Goal: Task Accomplishment & Management: Manage account settings

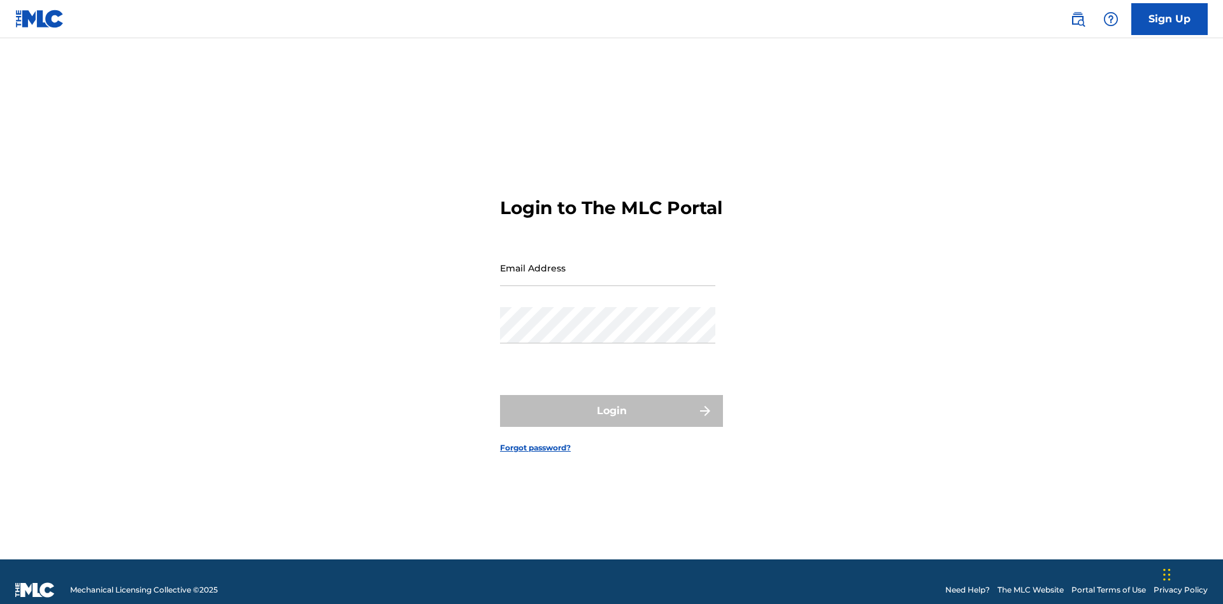
scroll to position [17, 0]
click at [608, 262] on input "Email Address" at bounding box center [607, 268] width 215 height 36
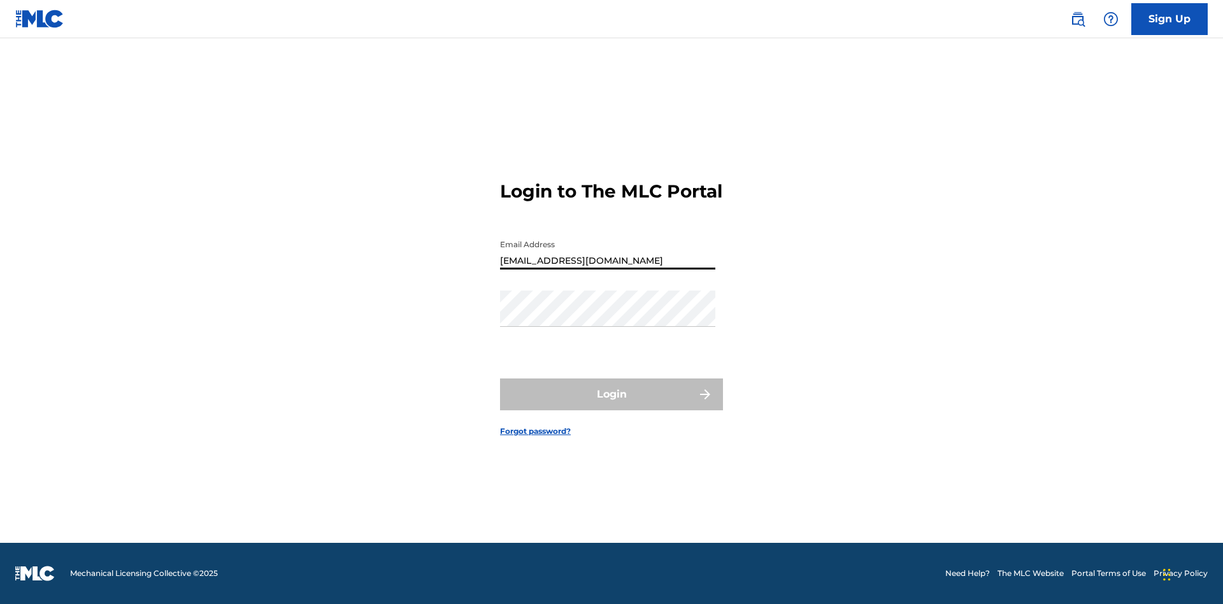
type input "[EMAIL_ADDRESS][DOMAIN_NAME]"
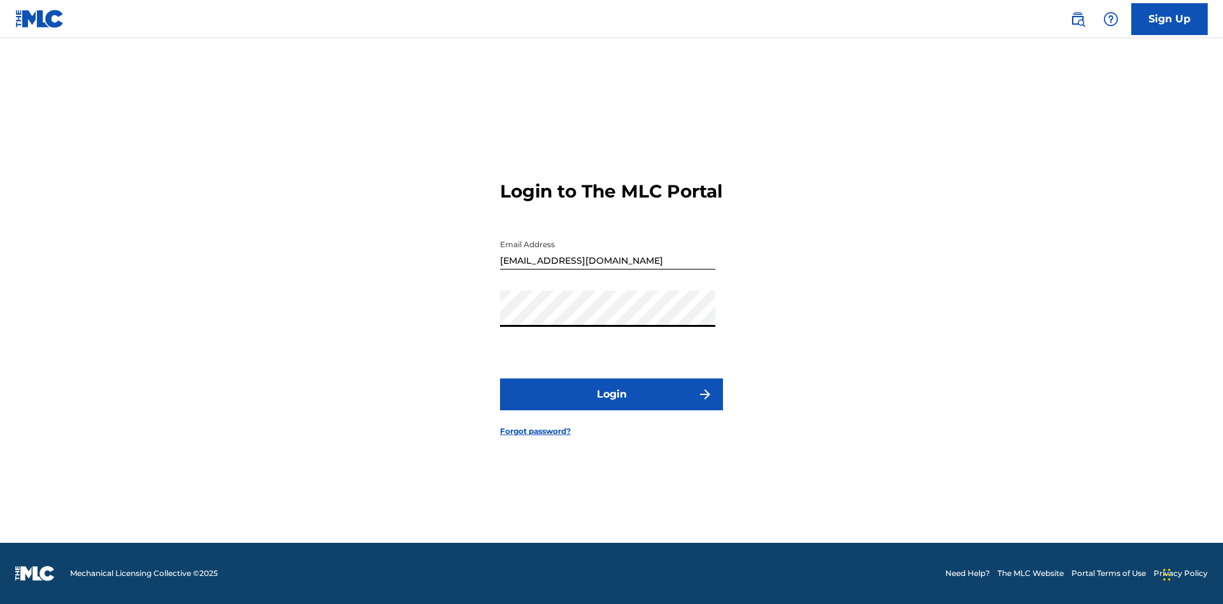
click at [611, 405] on button "Login" at bounding box center [611, 394] width 223 height 32
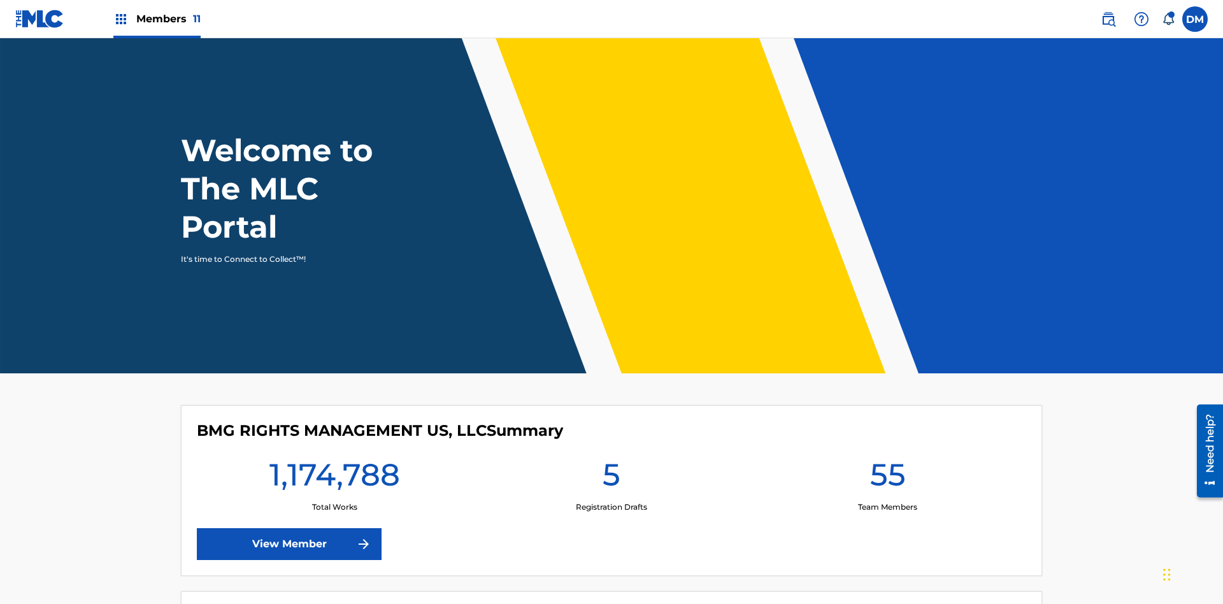
click at [157, 18] on span "Members 11" at bounding box center [168, 18] width 64 height 15
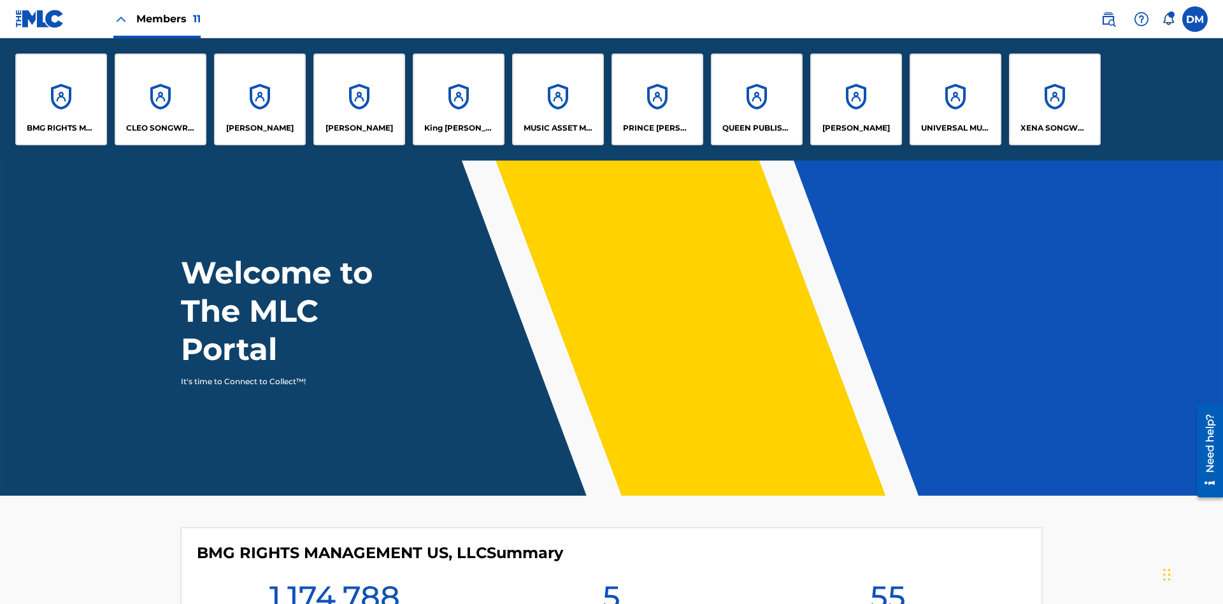
click at [458, 128] on p "King [PERSON_NAME]" at bounding box center [458, 127] width 69 height 11
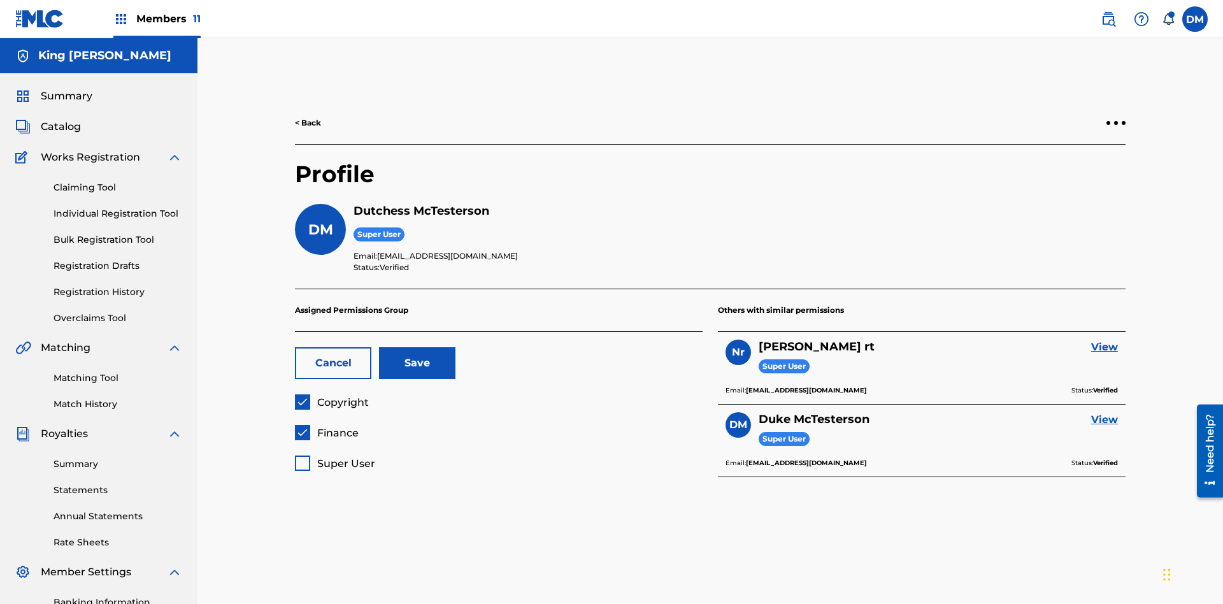
click at [417, 347] on button "Save" at bounding box center [417, 363] width 76 height 32
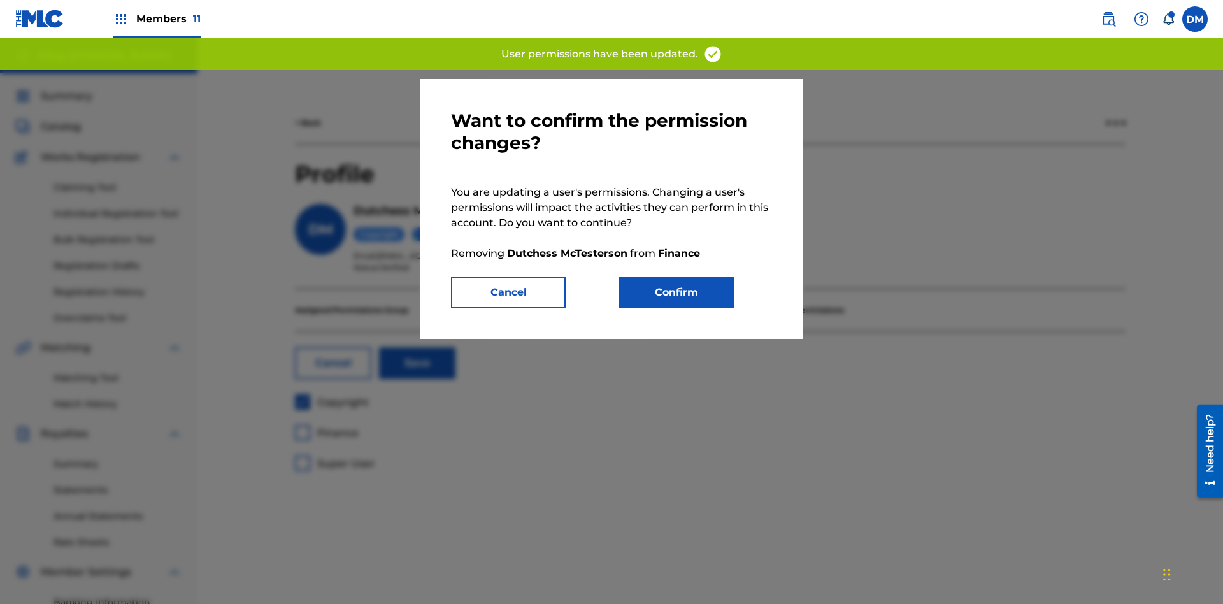
click at [676, 292] on button "Confirm" at bounding box center [676, 292] width 115 height 32
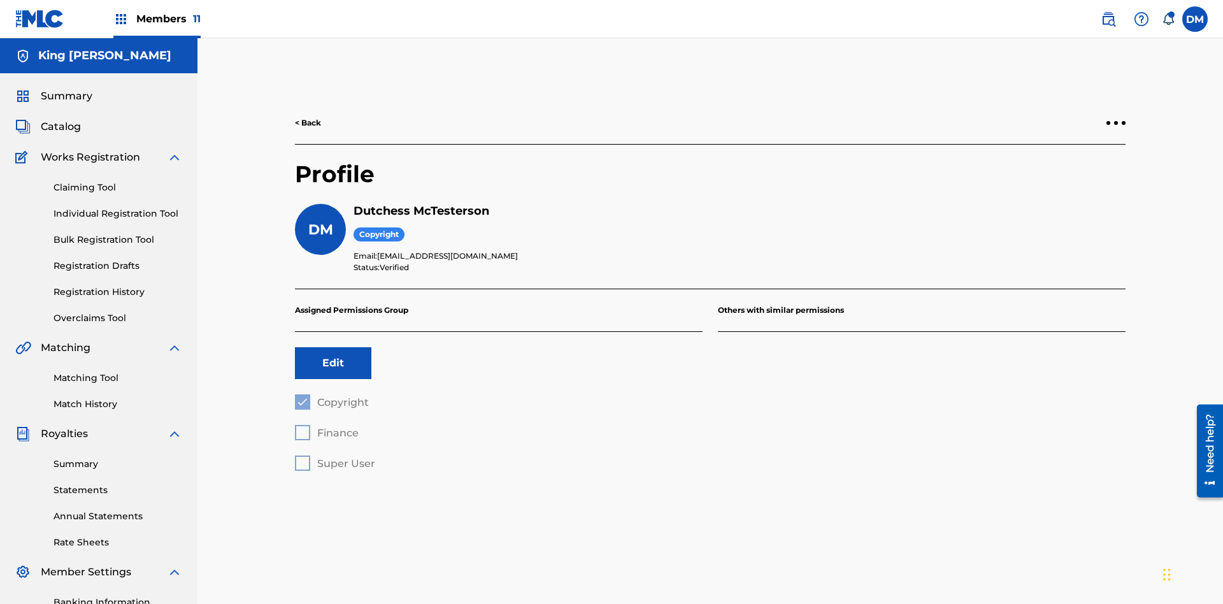
click at [333, 347] on button "Edit" at bounding box center [333, 363] width 76 height 32
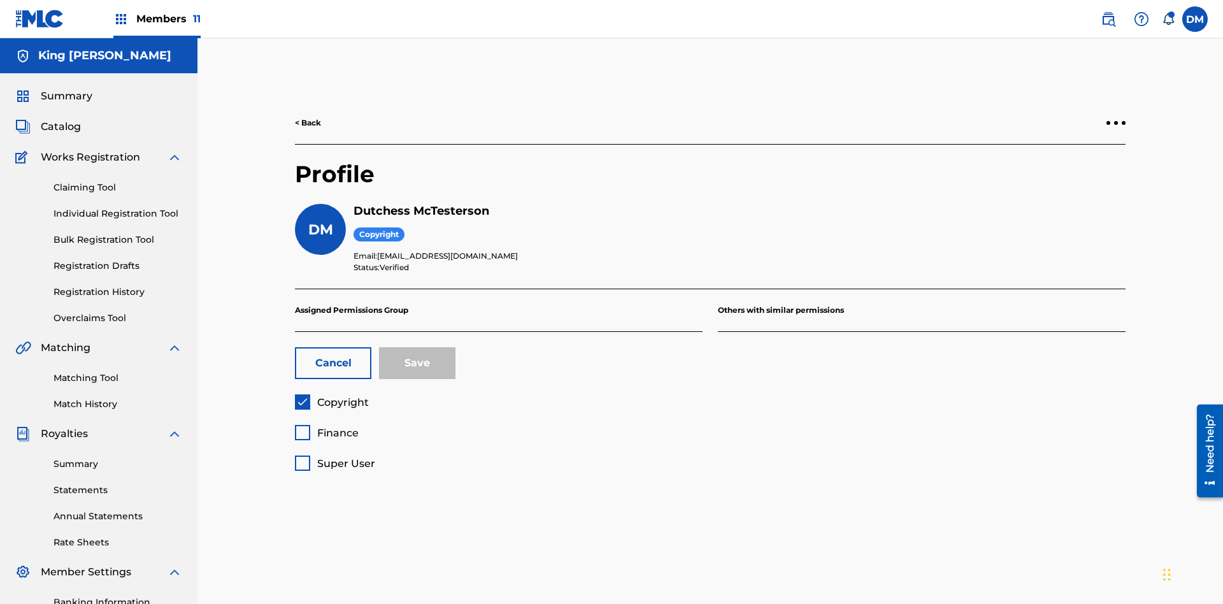
click at [331, 396] on span "Copyright" at bounding box center [343, 402] width 52 height 12
click at [326, 427] on span "Finance" at bounding box center [337, 433] width 41 height 12
click at [417, 347] on button "Save" at bounding box center [417, 363] width 76 height 32
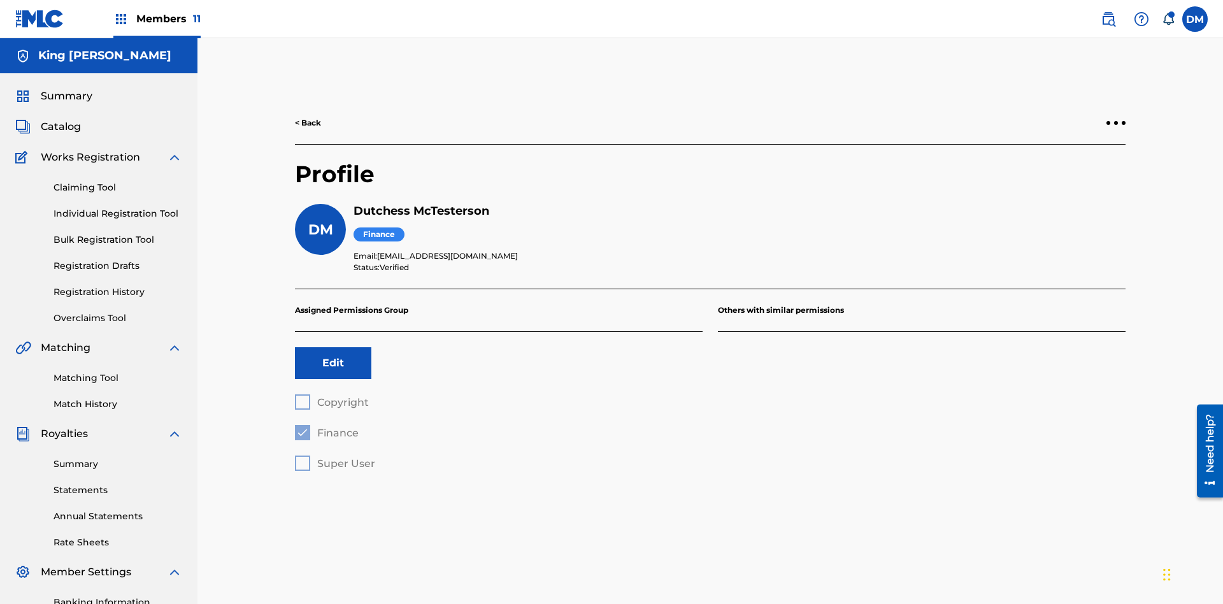
click at [333, 347] on button "Edit" at bounding box center [333, 363] width 76 height 32
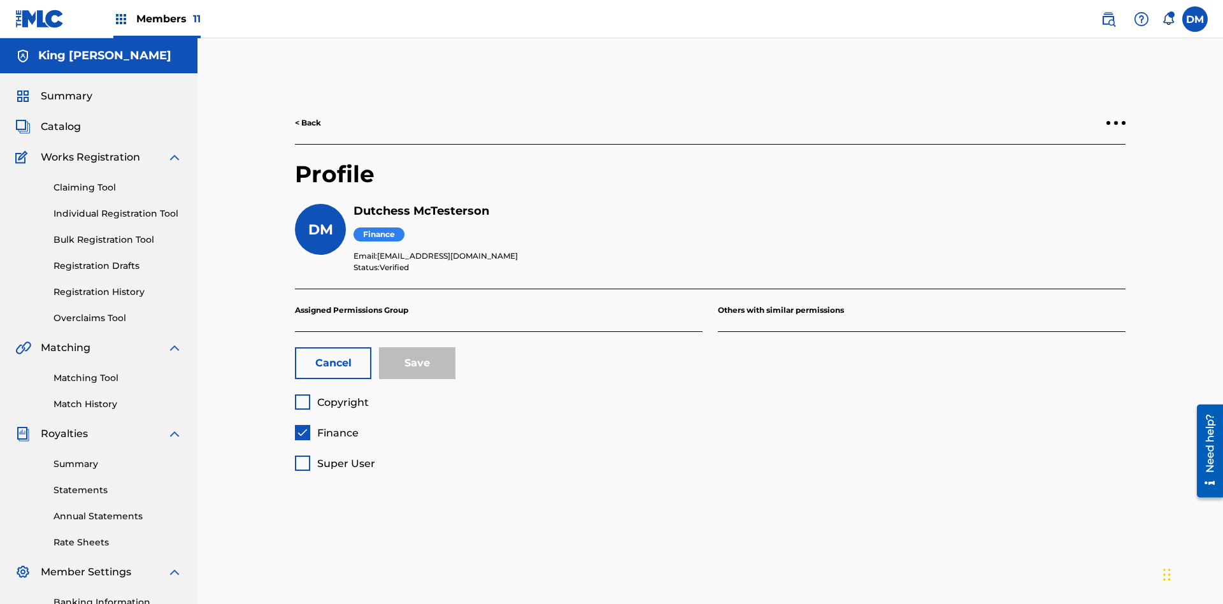
click at [326, 427] on span "Finance" at bounding box center [337, 433] width 41 height 12
click at [334, 457] on span "Super User" at bounding box center [346, 463] width 58 height 12
click at [417, 347] on button "Save" at bounding box center [417, 363] width 76 height 32
